Goal: Check status

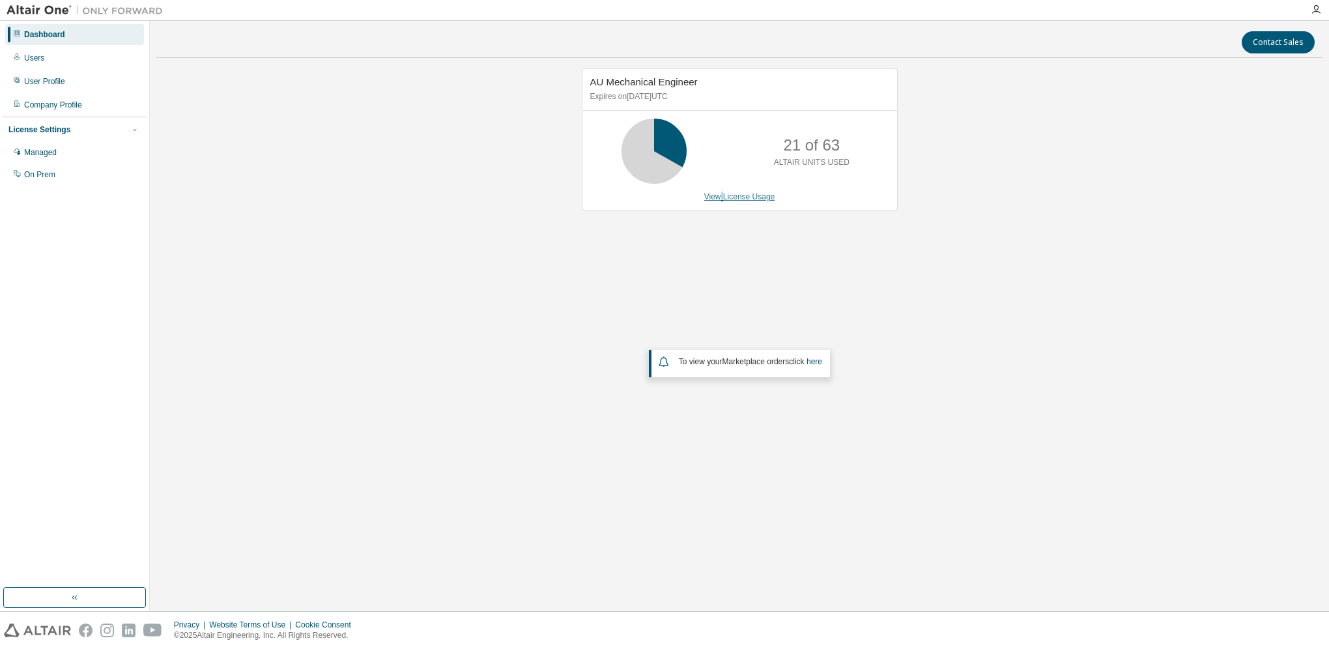
click at [723, 192] on link "View License Usage" at bounding box center [739, 196] width 71 height 9
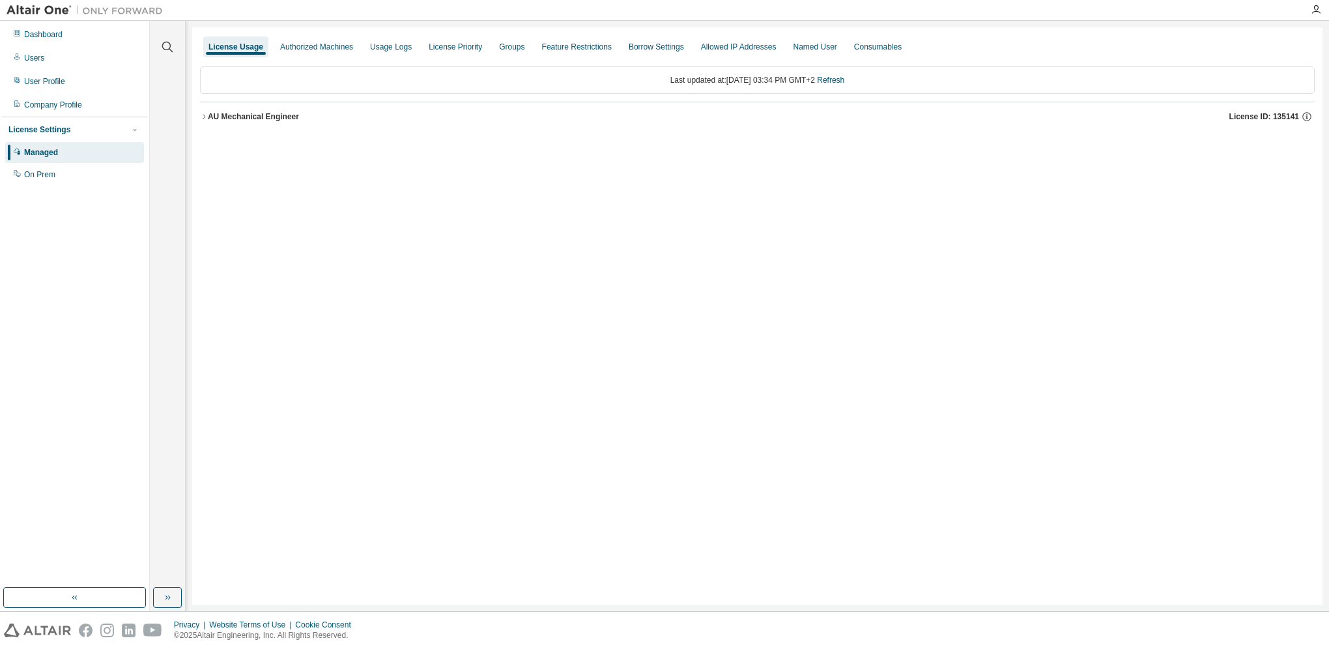
click at [201, 118] on icon "button" at bounding box center [204, 117] width 8 height 8
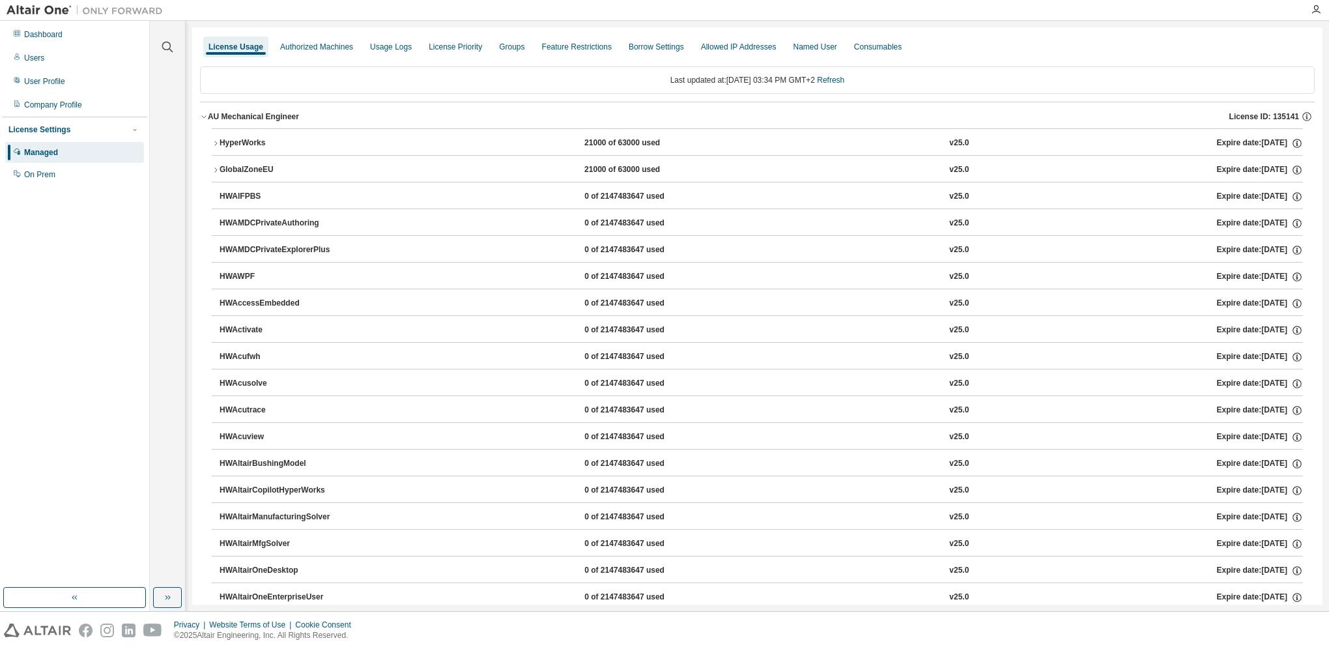
click at [216, 140] on icon "button" at bounding box center [216, 143] width 8 height 8
